Goal: Use online tool/utility: Utilize a website feature to perform a specific function

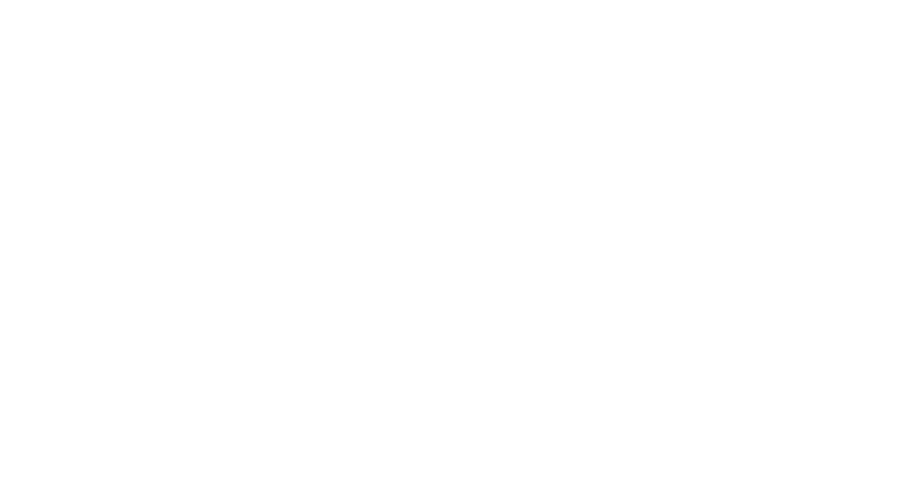
click at [398, 206] on div at bounding box center [462, 248] width 924 height 497
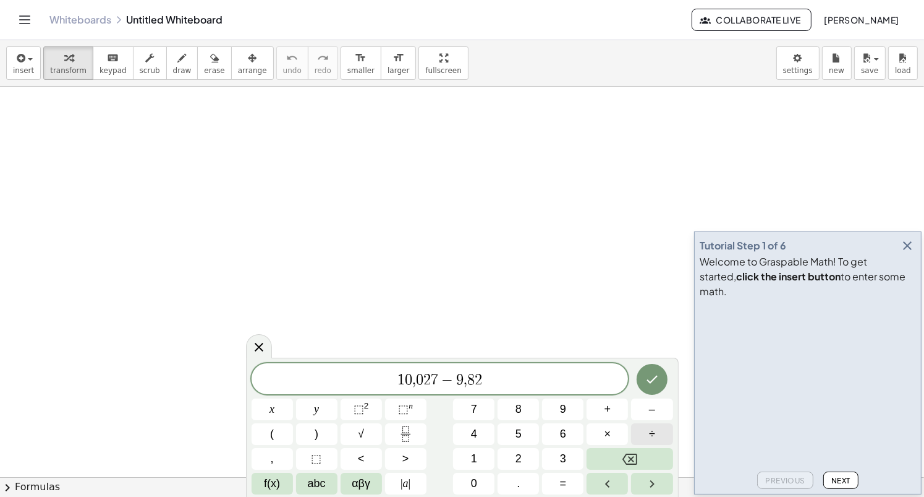
click at [659, 435] on button "÷" at bounding box center [651, 434] width 41 height 22
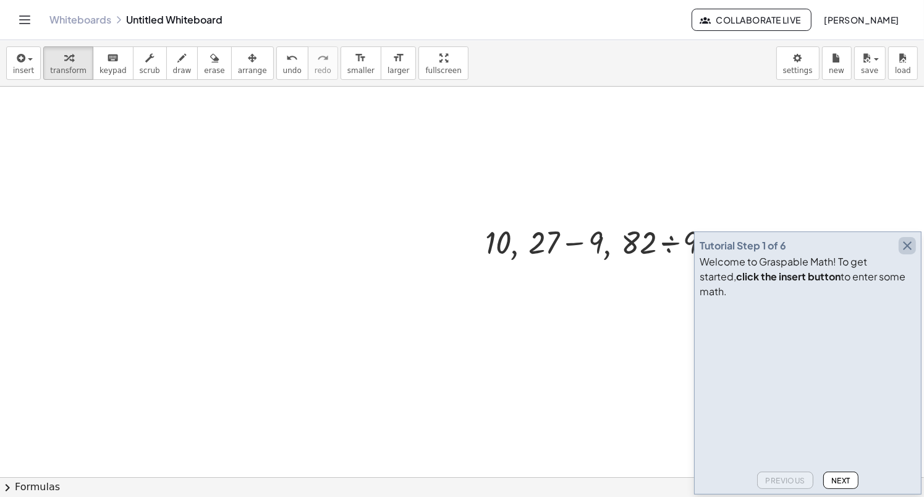
click at [905, 253] on icon "button" at bounding box center [907, 245] width 15 height 15
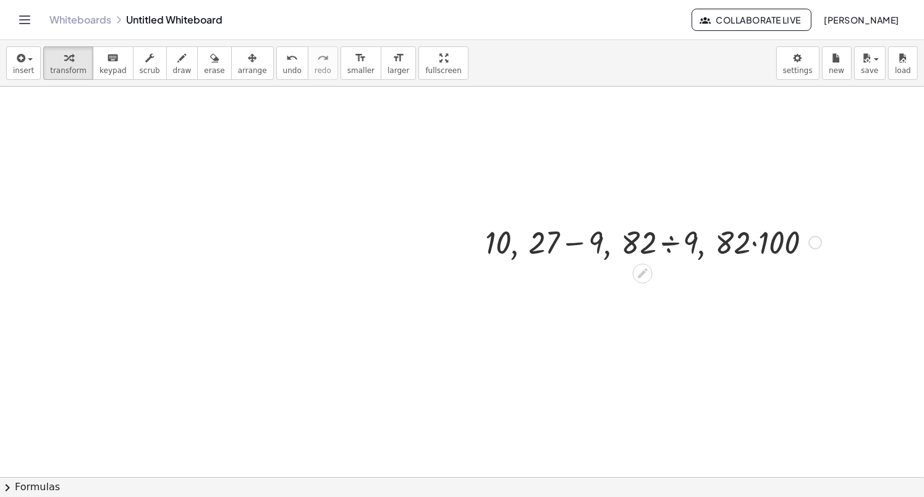
click at [757, 250] on div at bounding box center [653, 241] width 349 height 42
click at [583, 245] on div at bounding box center [653, 241] width 349 height 42
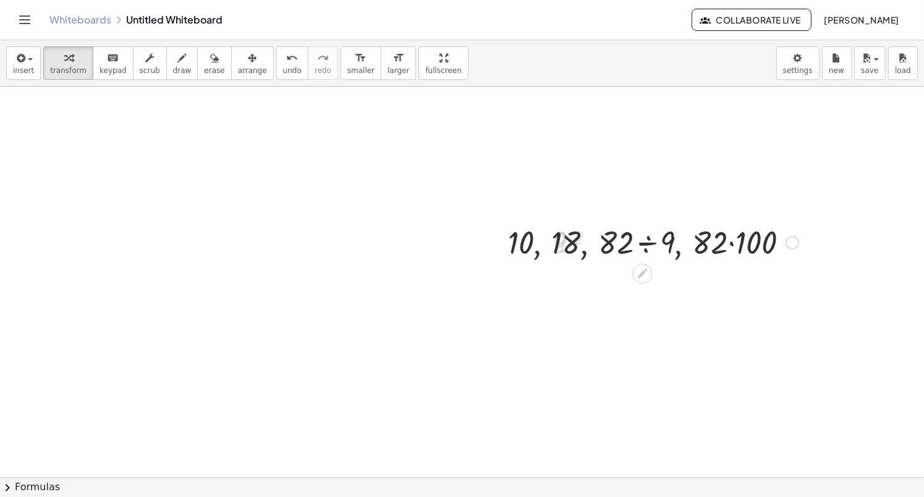
click at [642, 249] on div at bounding box center [653, 241] width 303 height 42
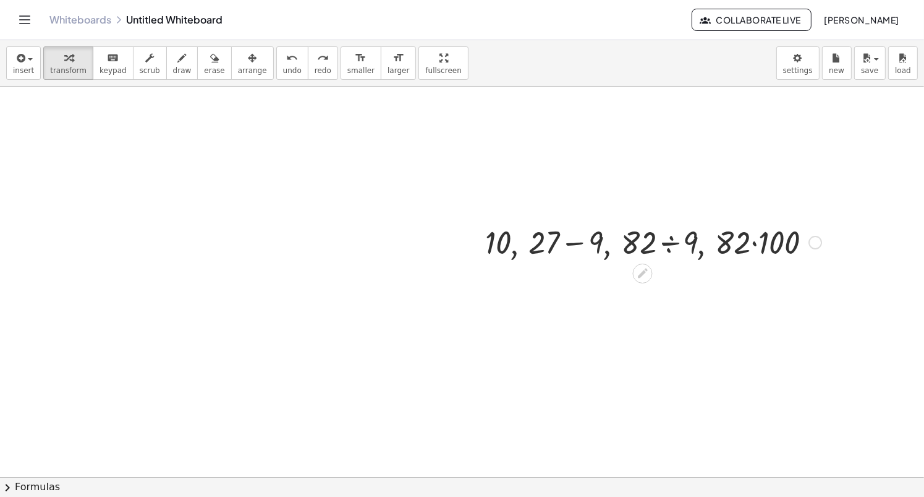
click at [816, 239] on div at bounding box center [816, 243] width 14 height 14
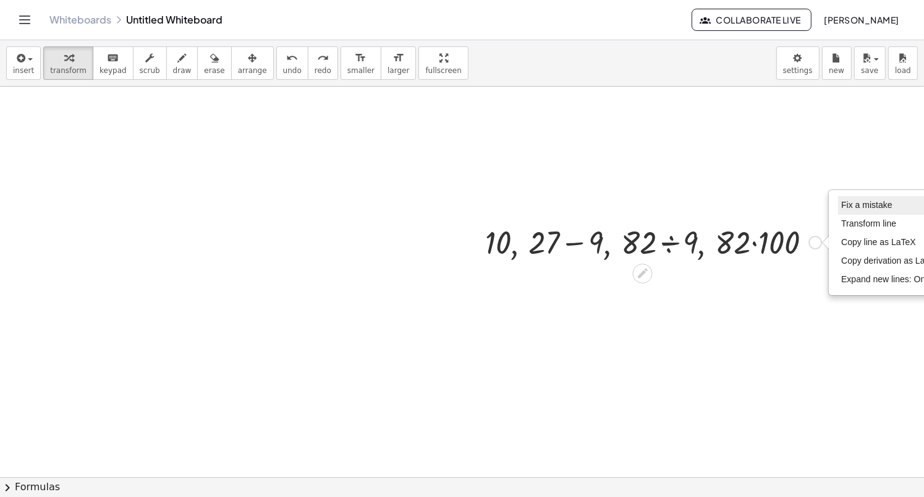
click at [847, 207] on span "Fix a mistake" at bounding box center [867, 205] width 51 height 10
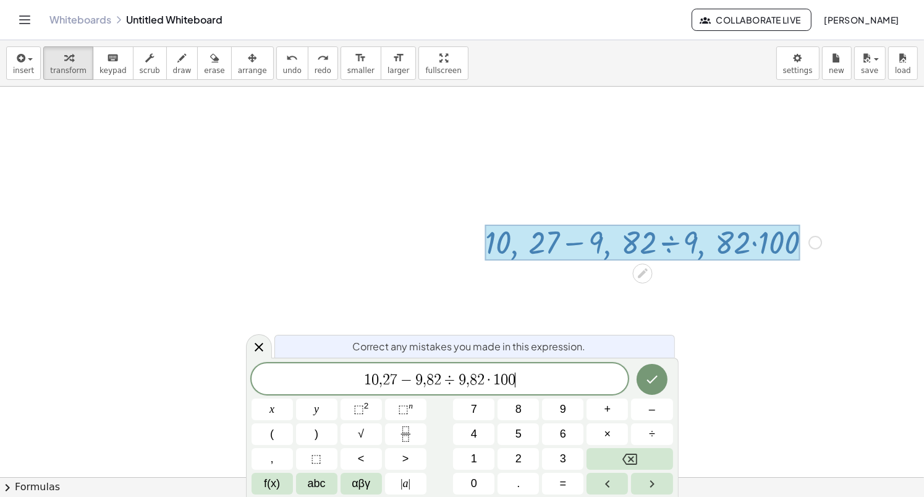
click at [380, 385] on span "," at bounding box center [381, 379] width 4 height 15
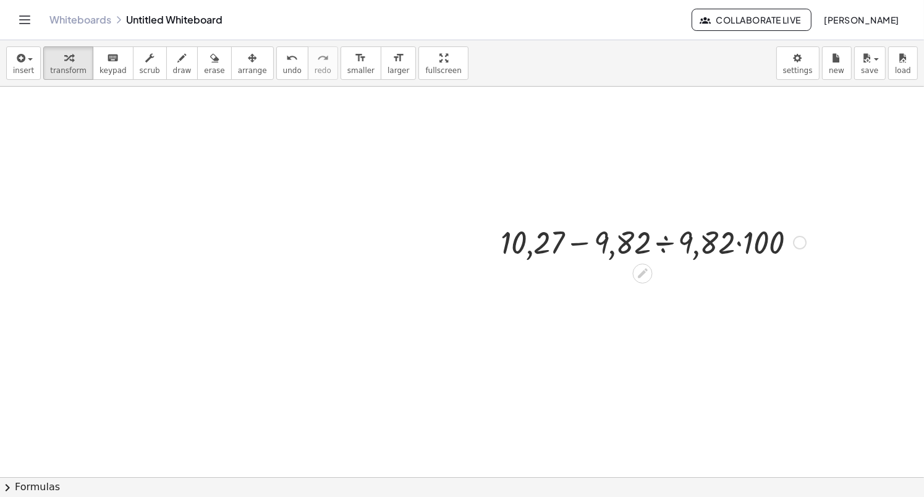
click at [529, 251] on div at bounding box center [654, 241] width 318 height 42
click at [592, 250] on div at bounding box center [654, 241] width 318 height 42
click at [587, 247] on div at bounding box center [654, 241] width 318 height 42
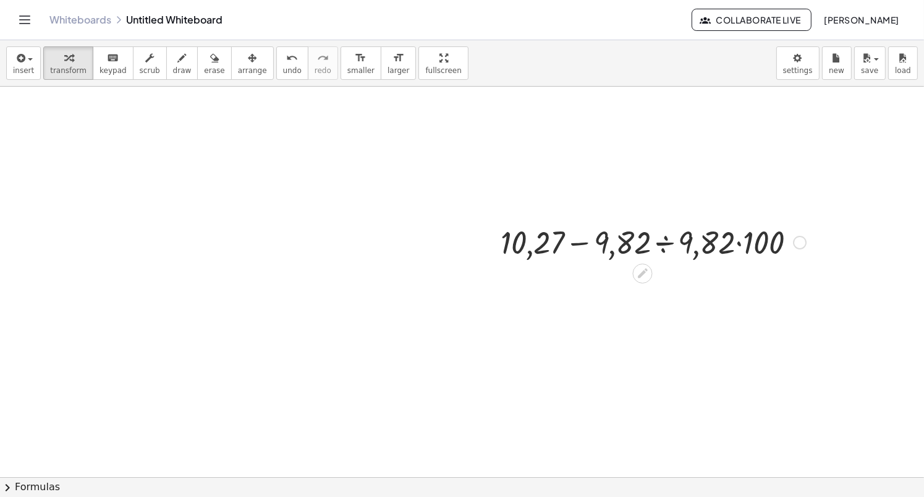
click at [799, 240] on div "Fix a mistake Transform line Copy line as LaTeX Copy derivation as LaTeX Expand…" at bounding box center [800, 243] width 14 height 14
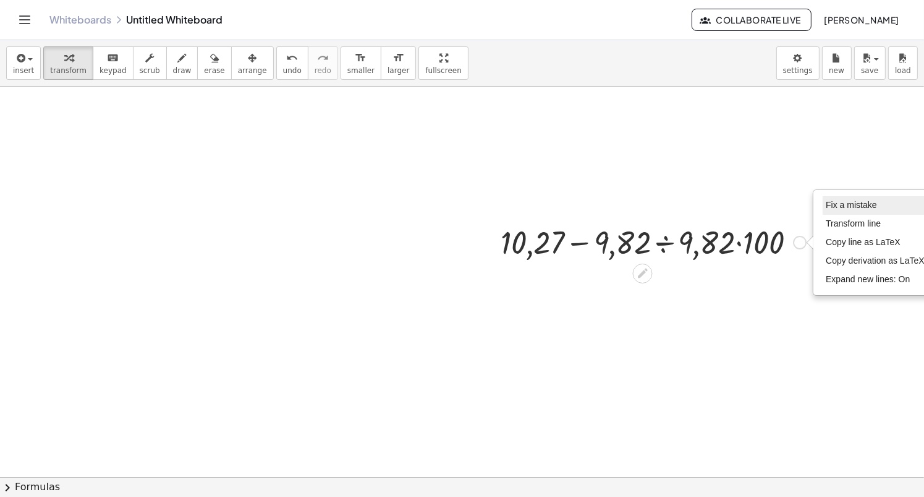
click at [838, 198] on li "Fix a mistake" at bounding box center [875, 205] width 105 height 19
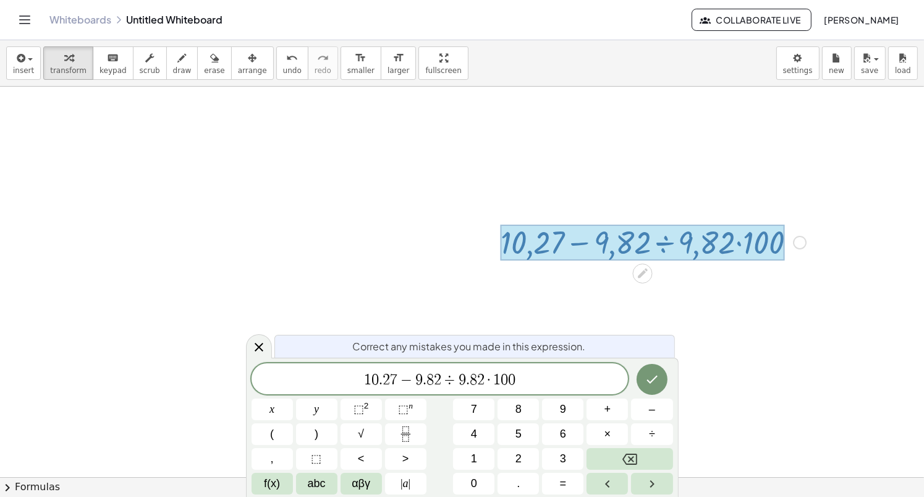
click at [451, 378] on span "÷" at bounding box center [450, 379] width 18 height 15
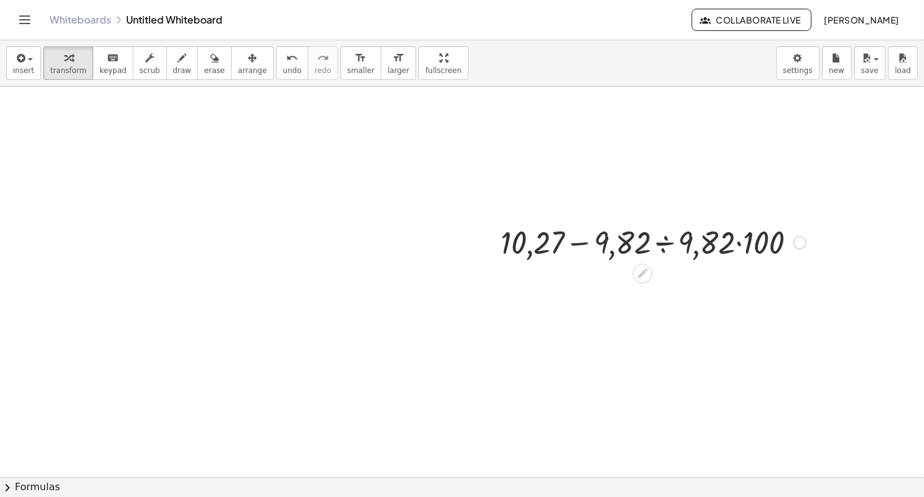
click at [743, 239] on div at bounding box center [654, 241] width 318 height 42
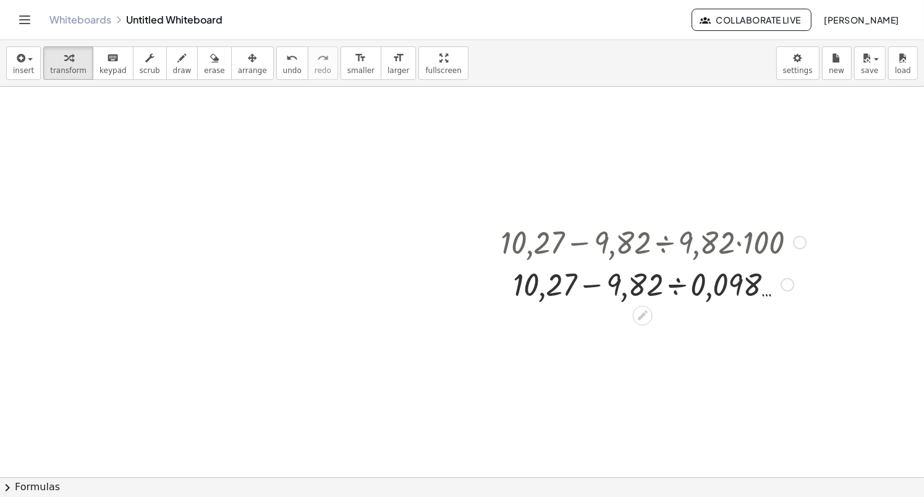
click at [595, 289] on div at bounding box center [654, 283] width 318 height 42
click at [671, 292] on div at bounding box center [654, 283] width 318 height 42
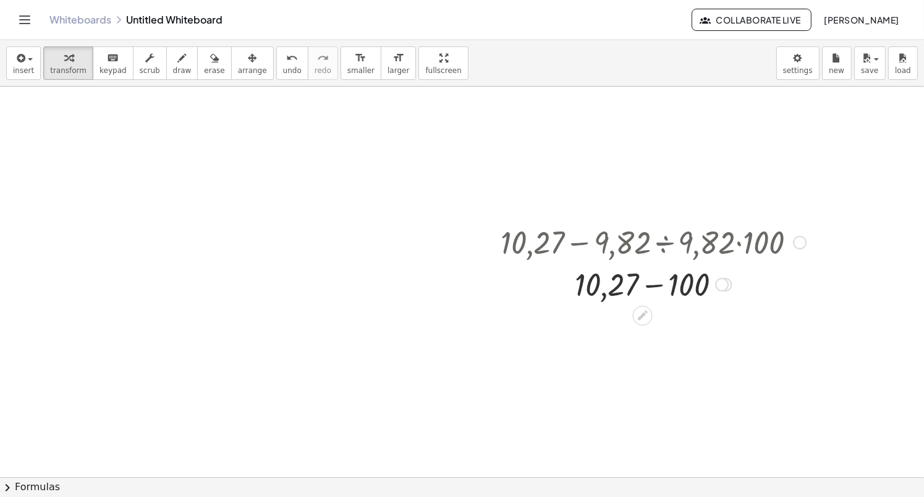
click at [671, 292] on div at bounding box center [654, 283] width 318 height 42
